Goal: Transaction & Acquisition: Book appointment/travel/reservation

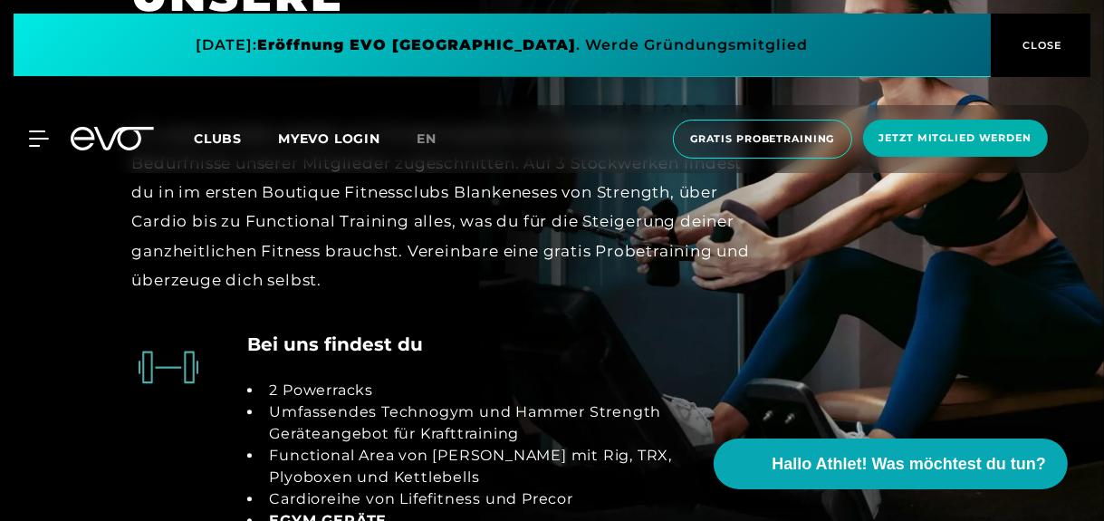
scroll to position [3170, 0]
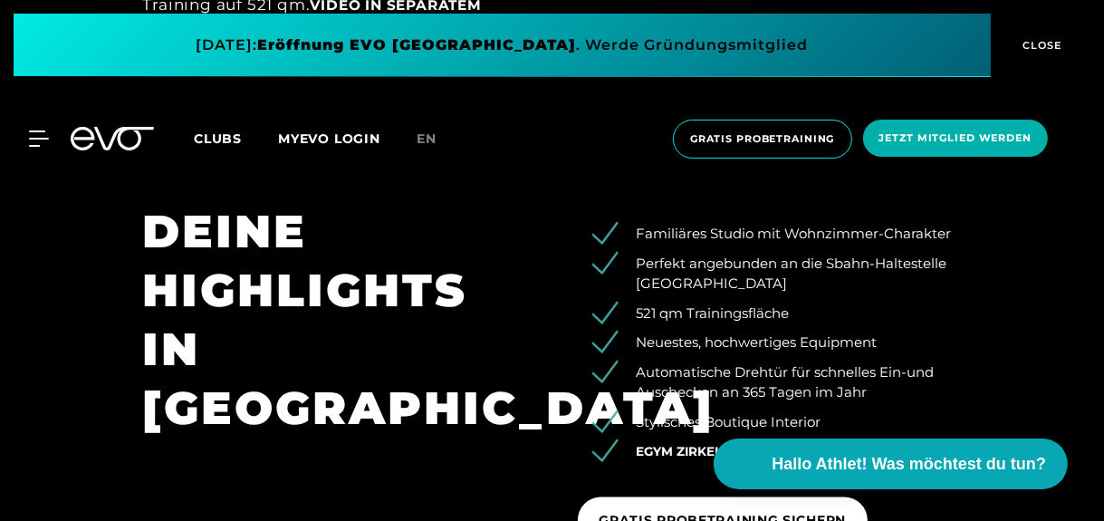
scroll to position [2174, 0]
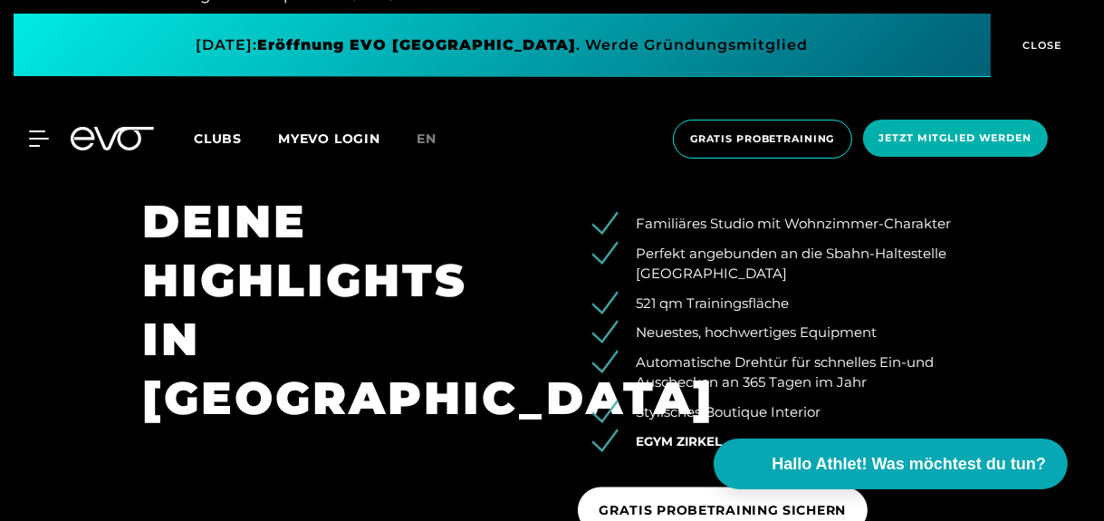
click at [667, 434] on span "EGYM Zirkel" at bounding box center [680, 441] width 86 height 14
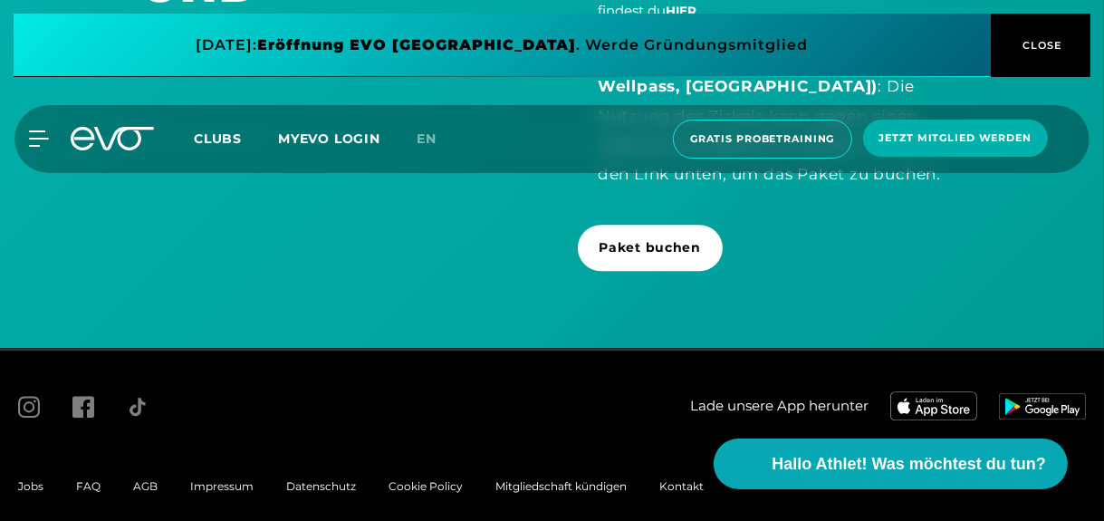
scroll to position [3692, 0]
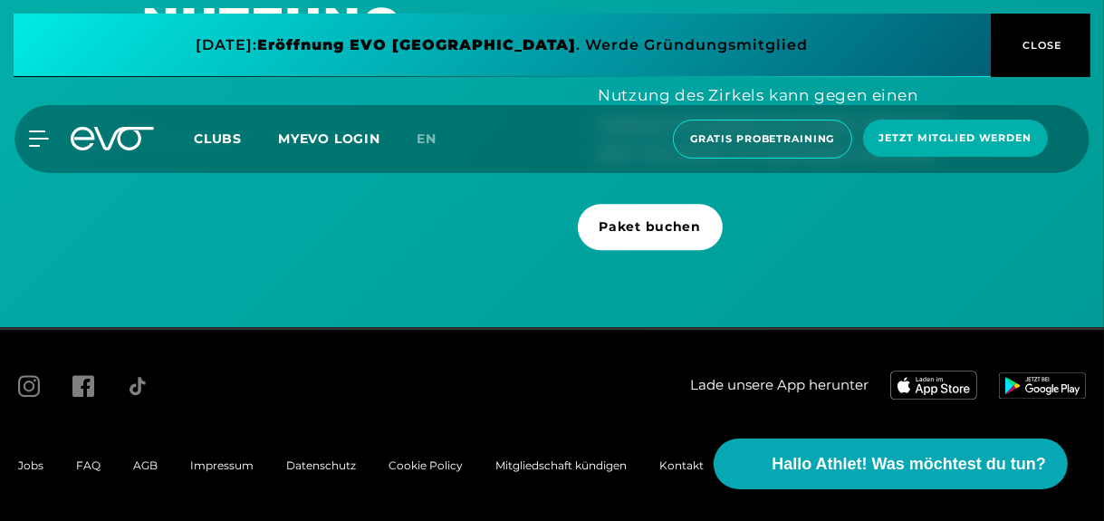
click at [88, 464] on span "FAQ" at bounding box center [88, 465] width 24 height 14
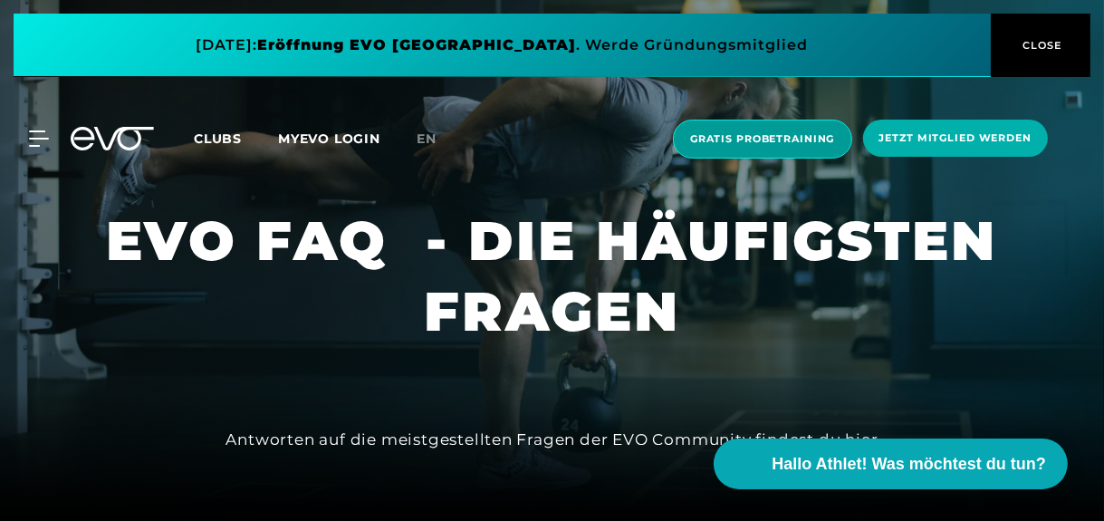
click at [690, 133] on span "Gratis Probetraining" at bounding box center [762, 138] width 145 height 15
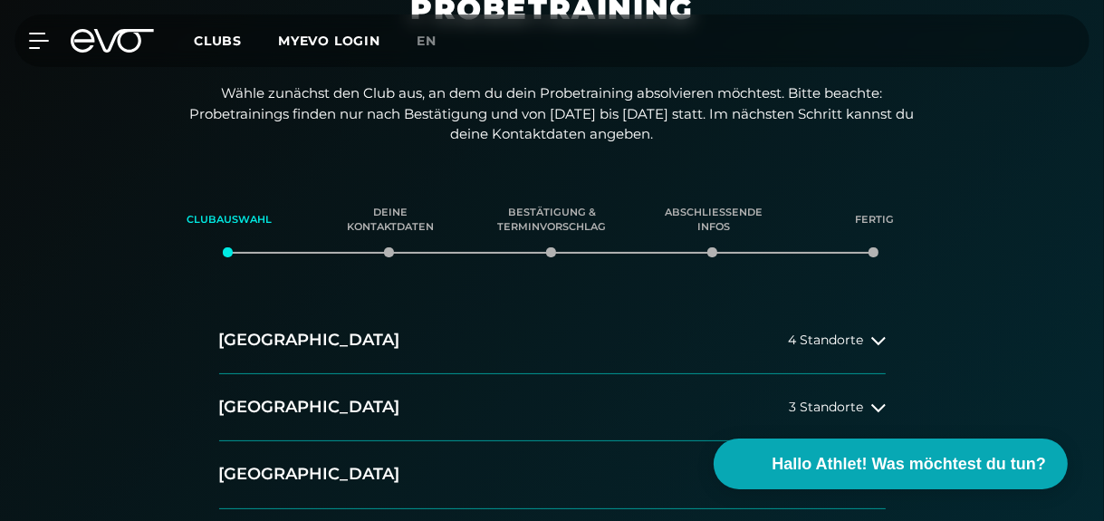
scroll to position [181, 0]
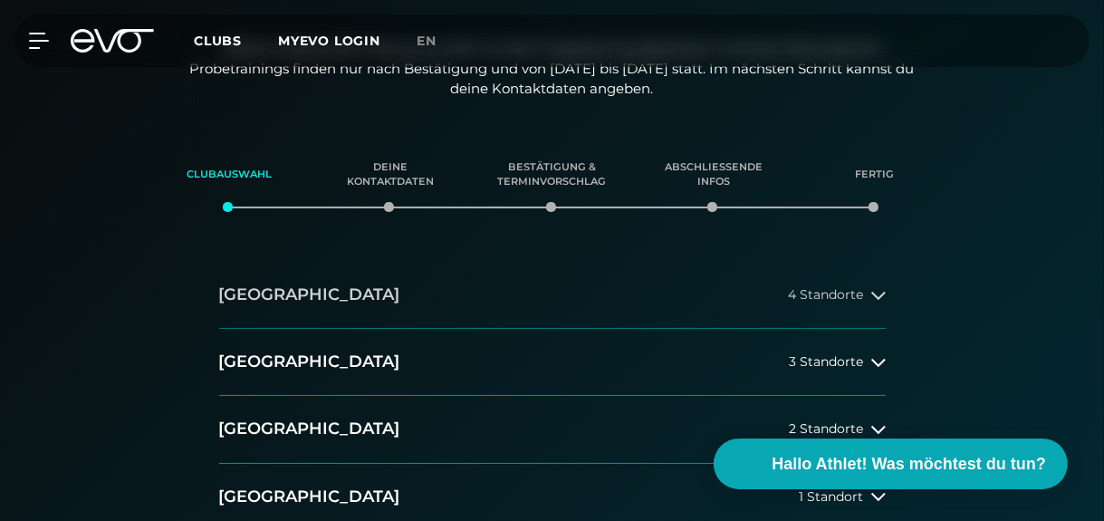
click at [837, 295] on span "4 Standorte" at bounding box center [826, 295] width 75 height 14
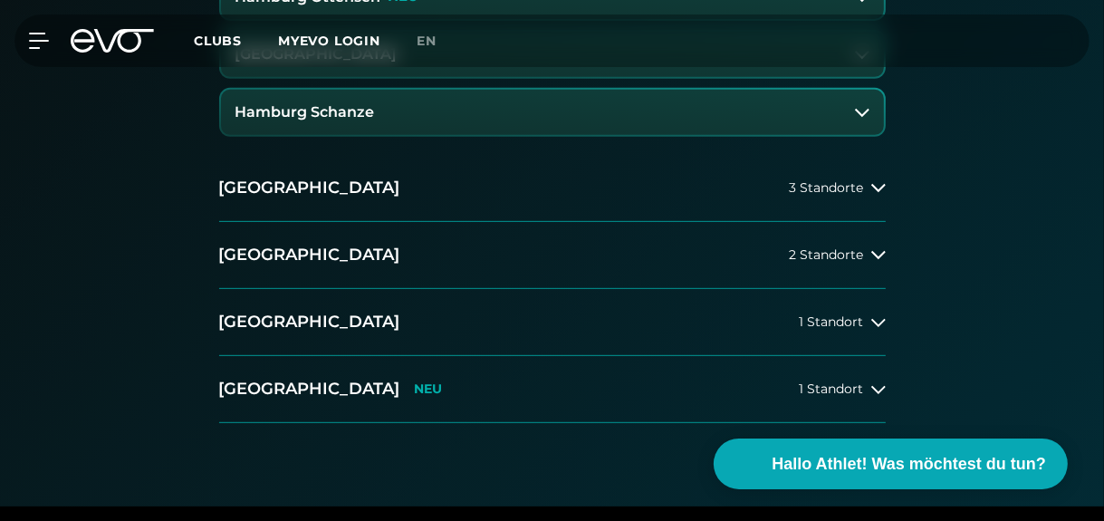
scroll to position [634, 0]
